Goal: Transaction & Acquisition: Purchase product/service

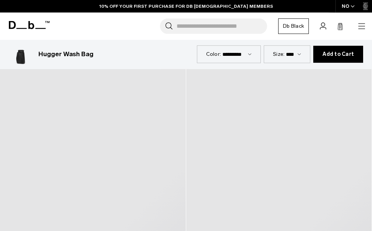
scroll to position [520, 0]
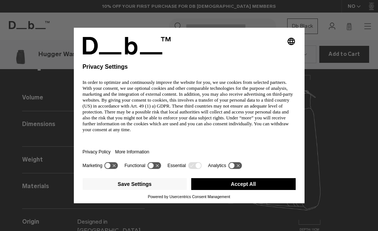
click at [262, 181] on button "Accept All" at bounding box center [243, 184] width 105 height 12
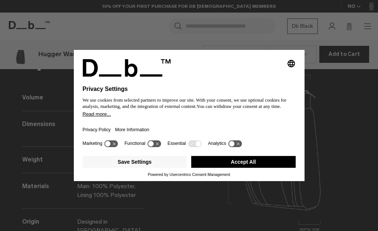
click at [269, 191] on div "Selecting an option will immediately change the language Privacy Settings We us…" at bounding box center [189, 115] width 378 height 231
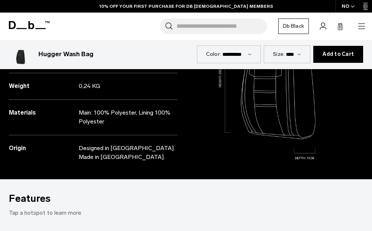
click at [27, 27] on icon at bounding box center [29, 25] width 41 height 8
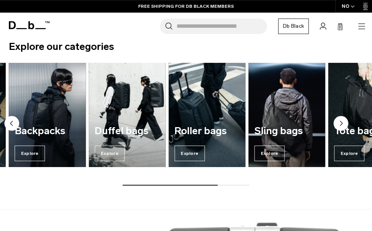
scroll to position [390, 0]
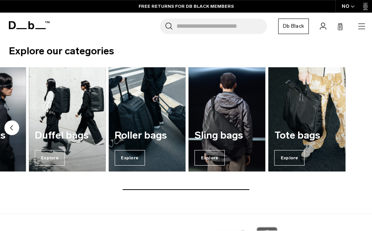
click at [305, 166] on span "Explore" at bounding box center [290, 158] width 30 height 16
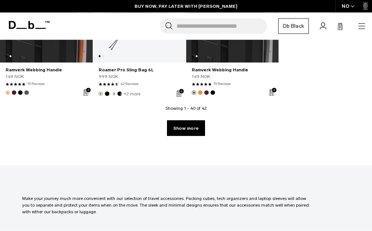
scroll to position [1806, 0]
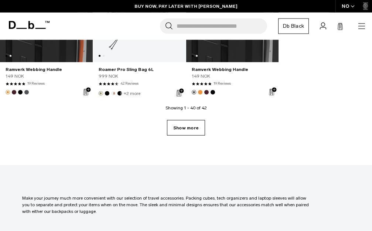
click at [188, 136] on link "Show more" at bounding box center [186, 128] width 38 height 16
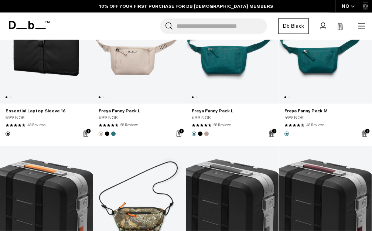
scroll to position [1594, 0]
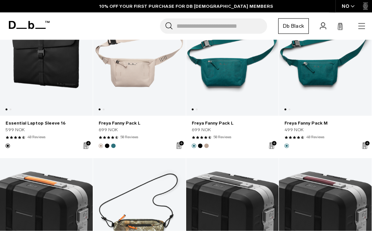
click at [24, 25] on icon at bounding box center [29, 25] width 41 height 8
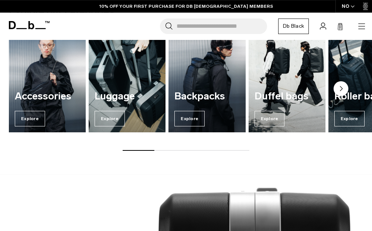
scroll to position [425, 0]
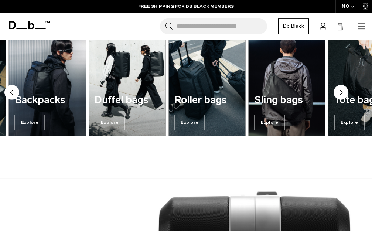
click at [41, 130] on span "Explore" at bounding box center [30, 123] width 30 height 16
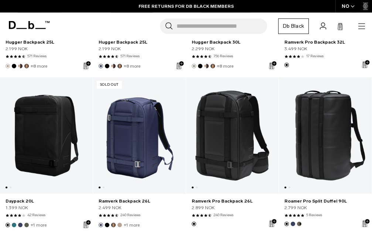
scroll to position [562, 0]
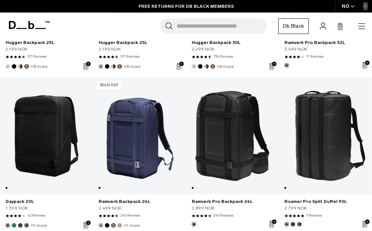
click at [0, 0] on button "Add to Cart" at bounding box center [0, 0] width 0 height 0
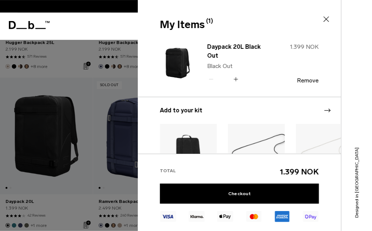
click at [0, 153] on div at bounding box center [186, 115] width 372 height 231
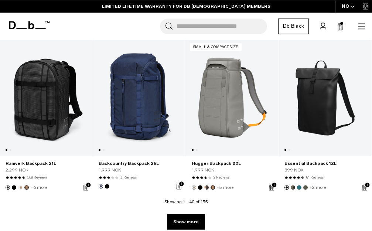
scroll to position [1554, 0]
